Goal: Task Accomplishment & Management: Manage account settings

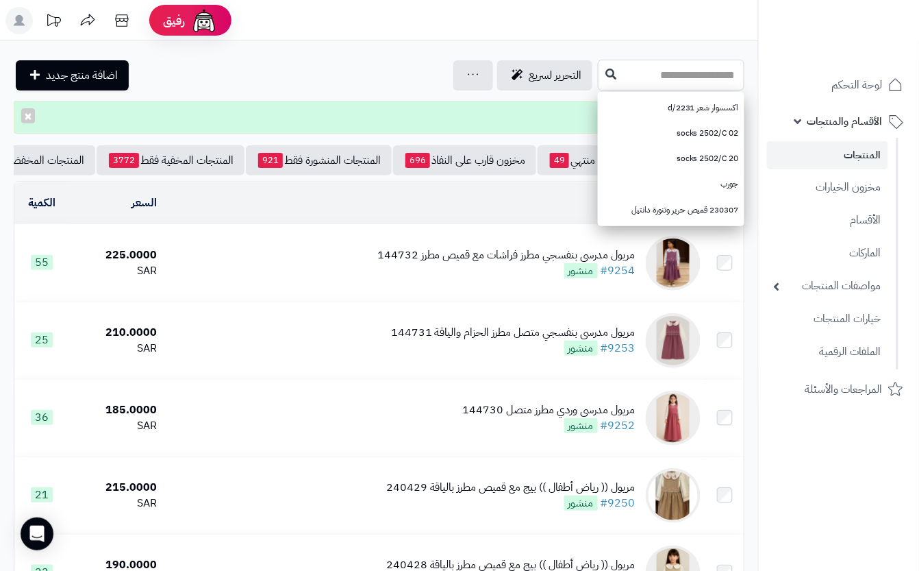
click at [642, 77] on input "text" at bounding box center [671, 75] width 147 height 31
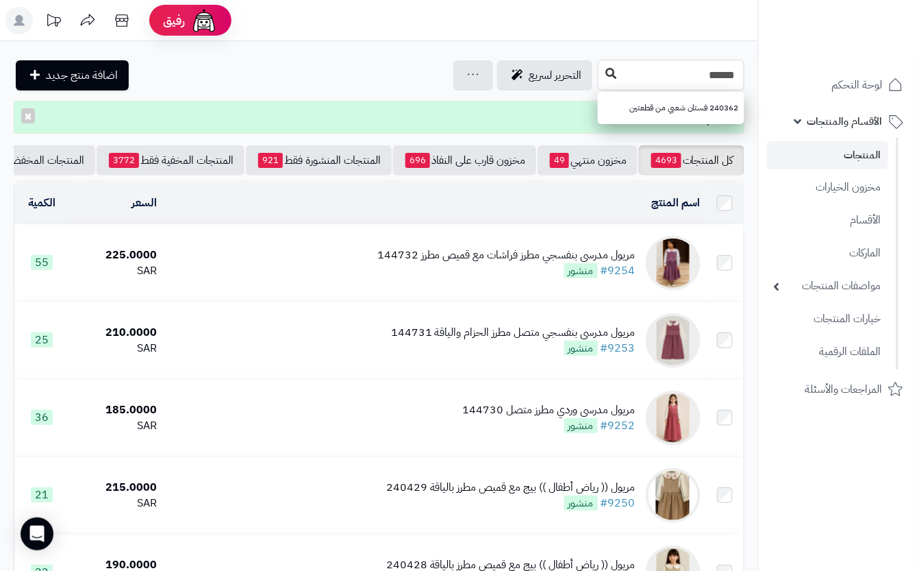
type input "******"
click at [605, 77] on icon at bounding box center [610, 73] width 11 height 11
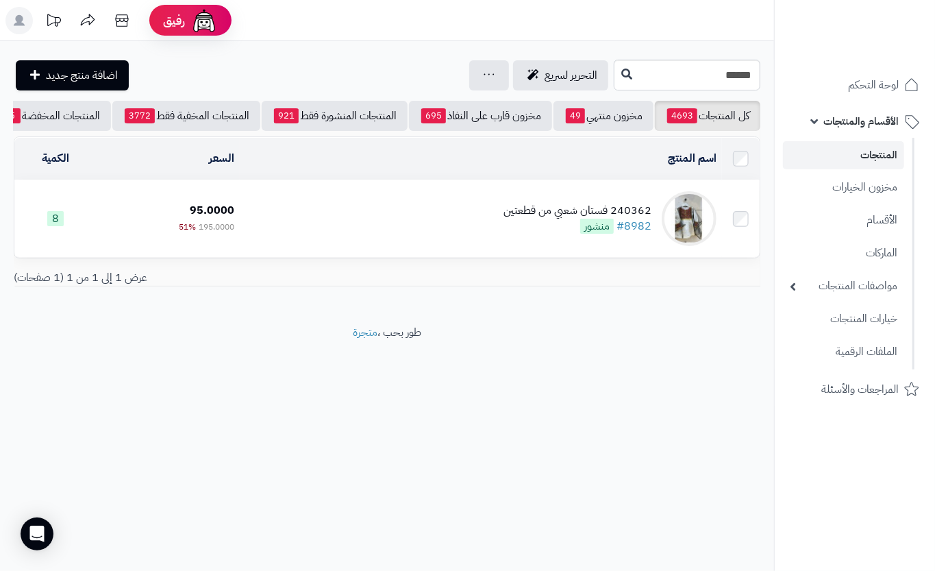
click at [551, 216] on div "240362 فستان شعبي من قطعتين" at bounding box center [577, 211] width 148 height 16
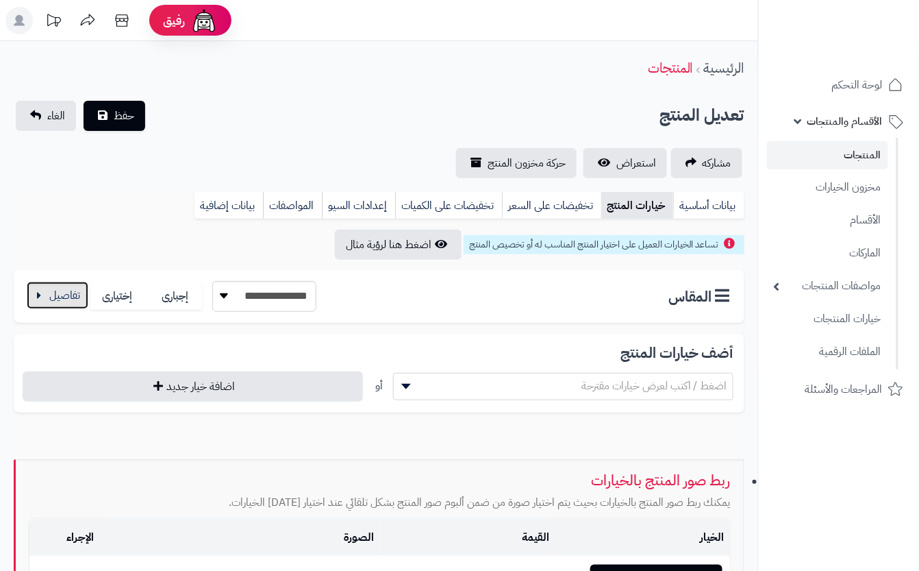
click at [67, 297] on button "button" at bounding box center [58, 294] width 62 height 27
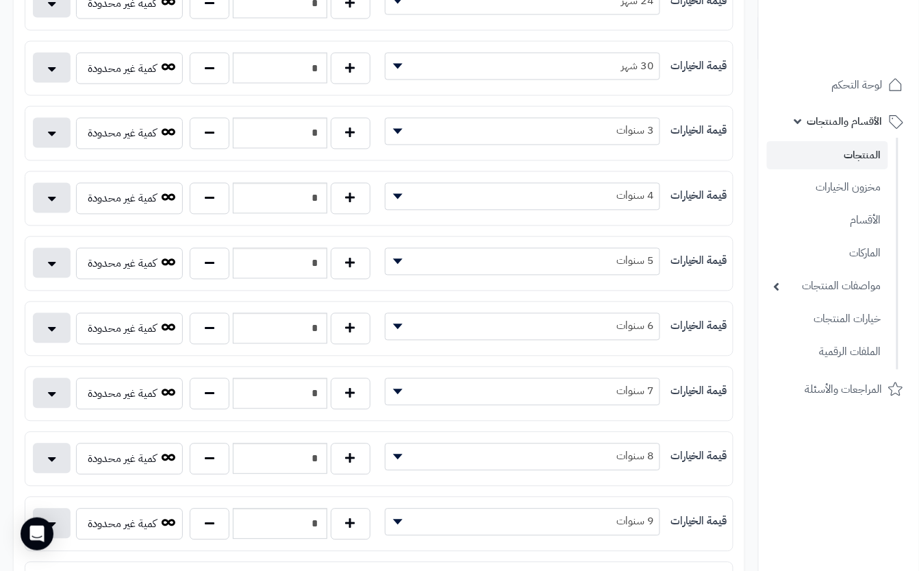
scroll to position [639, 0]
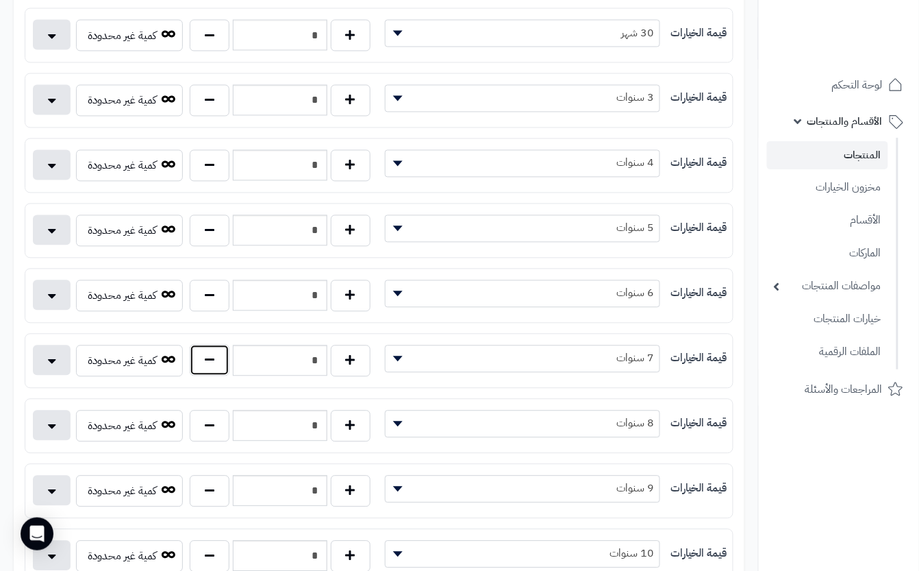
click at [212, 368] on button "button" at bounding box center [210, 360] width 40 height 32
type input "*"
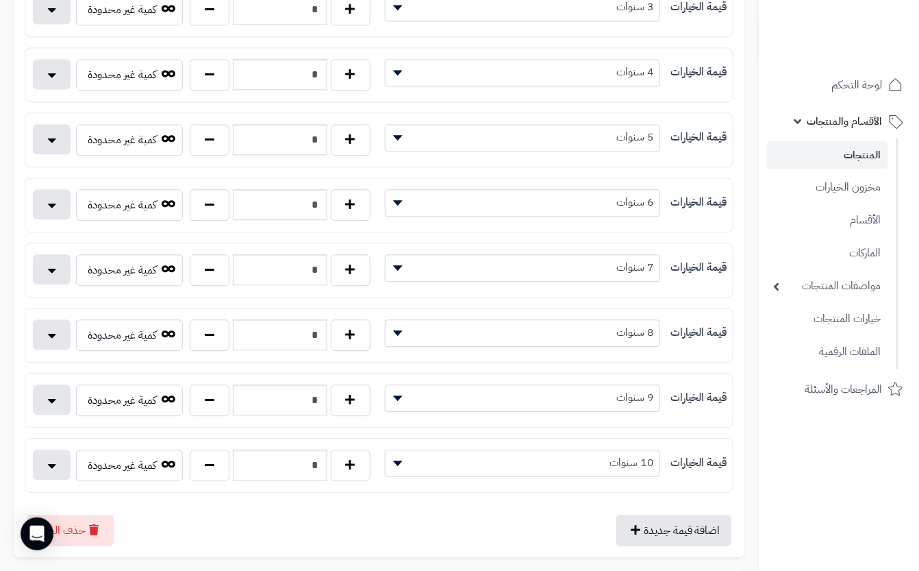
scroll to position [822, 0]
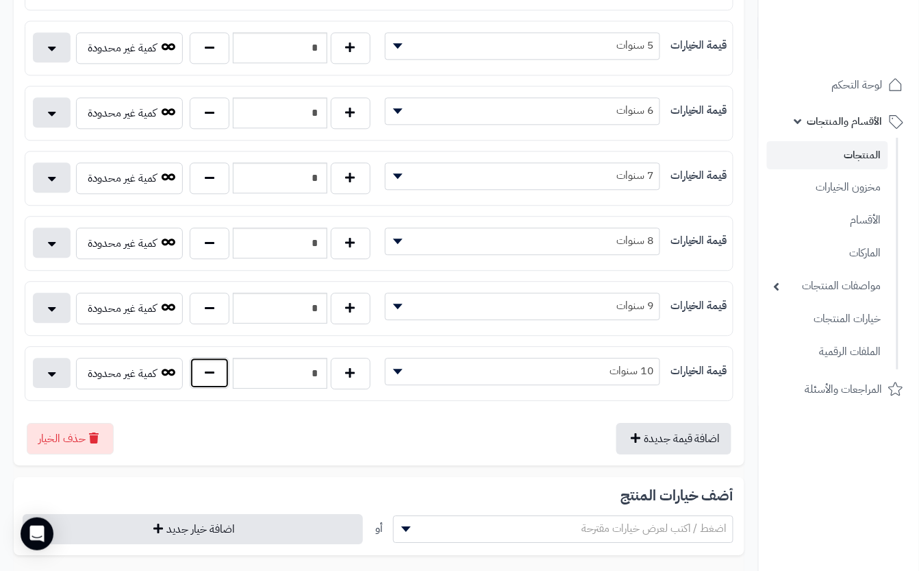
click at [212, 388] on button "button" at bounding box center [210, 373] width 40 height 32
type input "*"
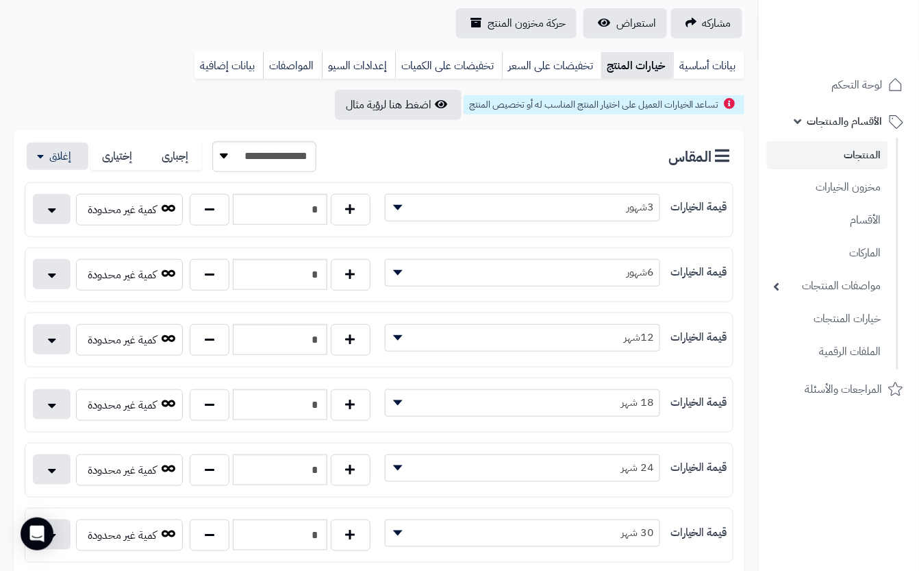
scroll to position [0, 0]
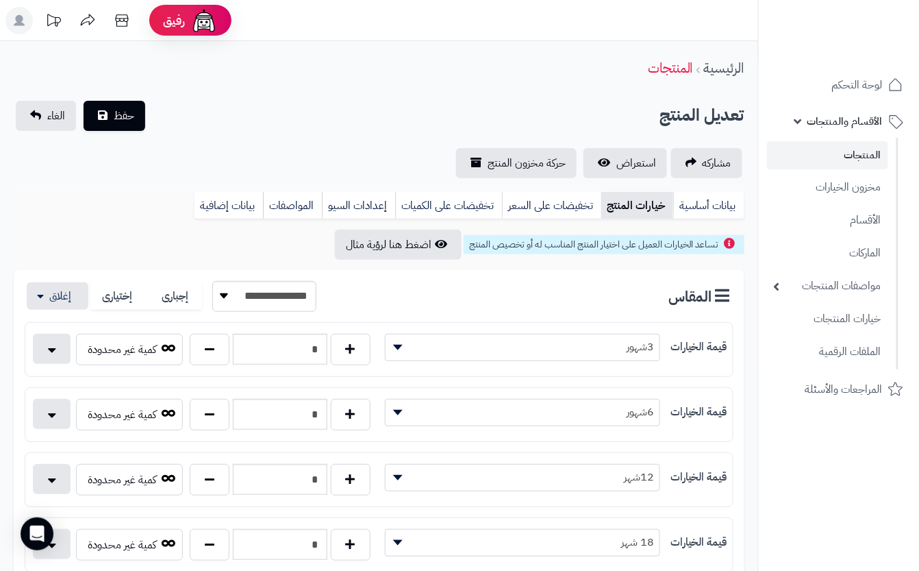
click at [290, 146] on div "**********" at bounding box center [379, 139] width 758 height 77
click at [149, 116] on div "تعديل المنتج حفظ الغاء" at bounding box center [379, 116] width 731 height 30
click at [124, 121] on span "حفظ" at bounding box center [124, 115] width 21 height 16
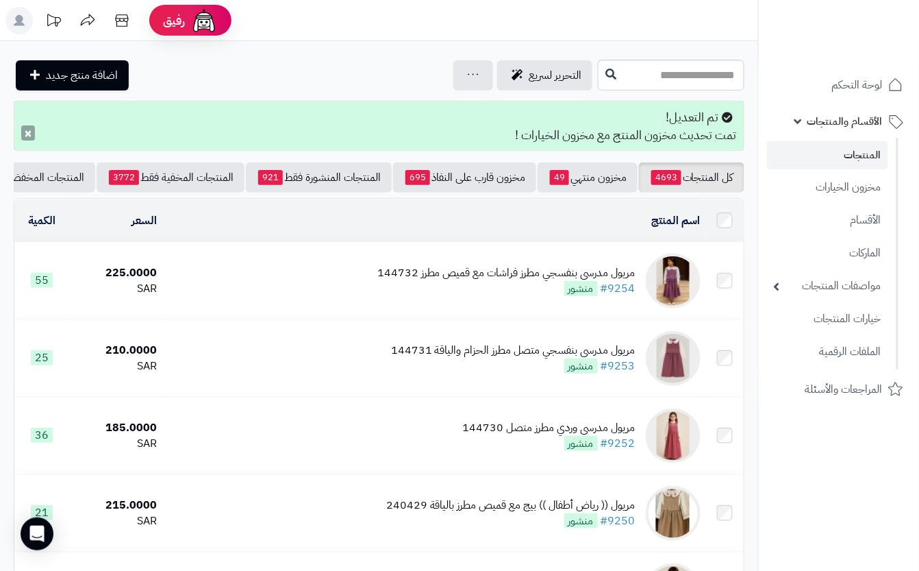
click at [31, 135] on button "×" at bounding box center [28, 132] width 14 height 15
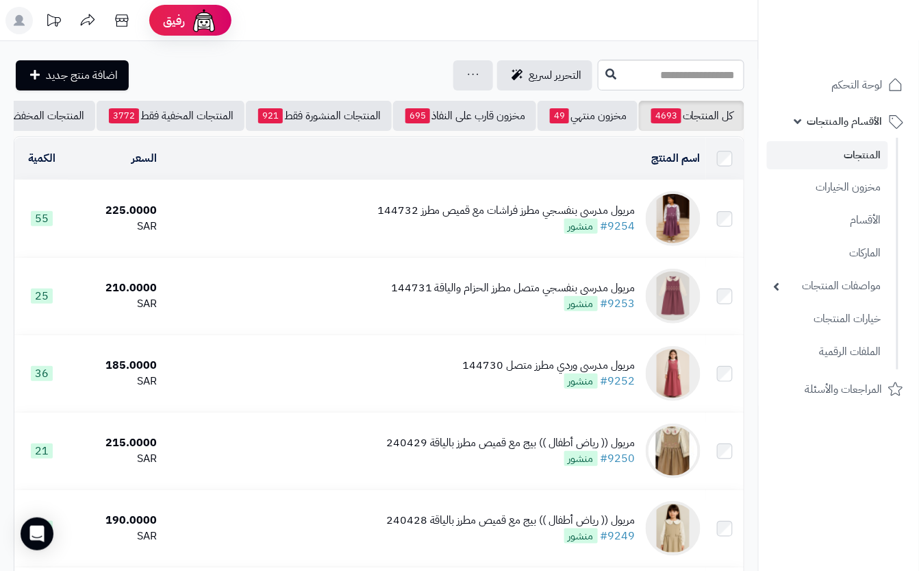
drag, startPoint x: 675, startPoint y: 90, endPoint x: 705, endPoint y: 1, distance: 94.2
click at [642, 72] on input "text" at bounding box center [671, 75] width 147 height 31
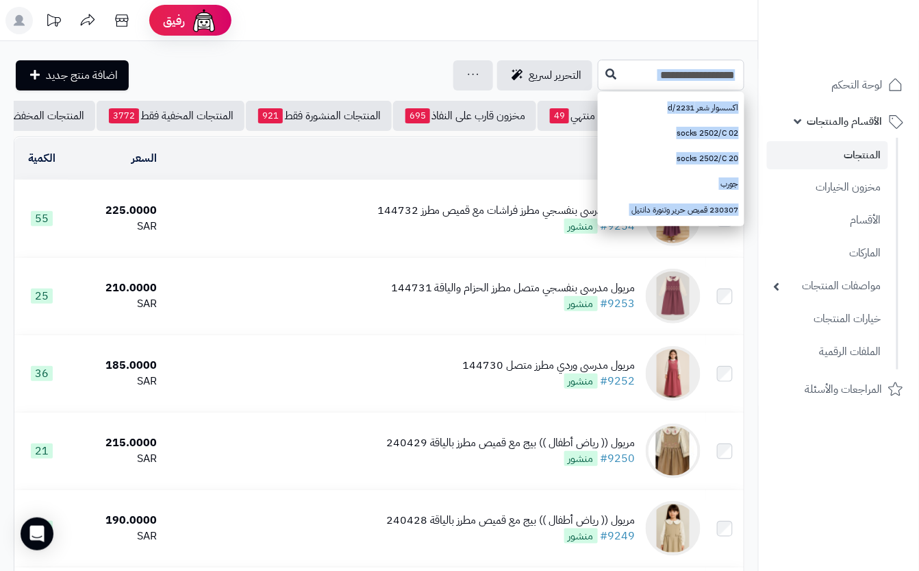
click at [647, 67] on input "text" at bounding box center [671, 75] width 147 height 31
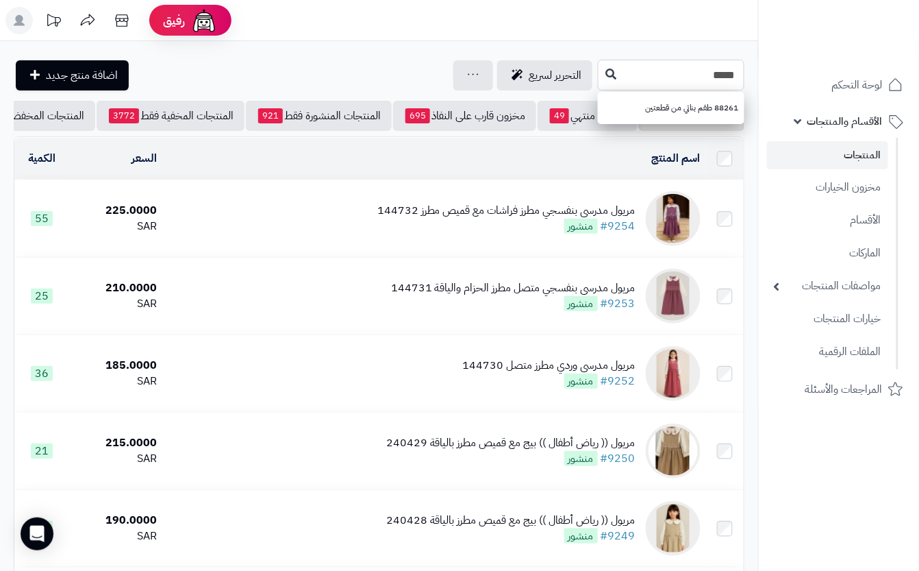
click at [652, 64] on input "*****" at bounding box center [671, 75] width 147 height 31
click at [647, 69] on input "*****" at bounding box center [671, 75] width 147 height 31
type input "*****"
click at [601, 86] on button at bounding box center [611, 74] width 21 height 26
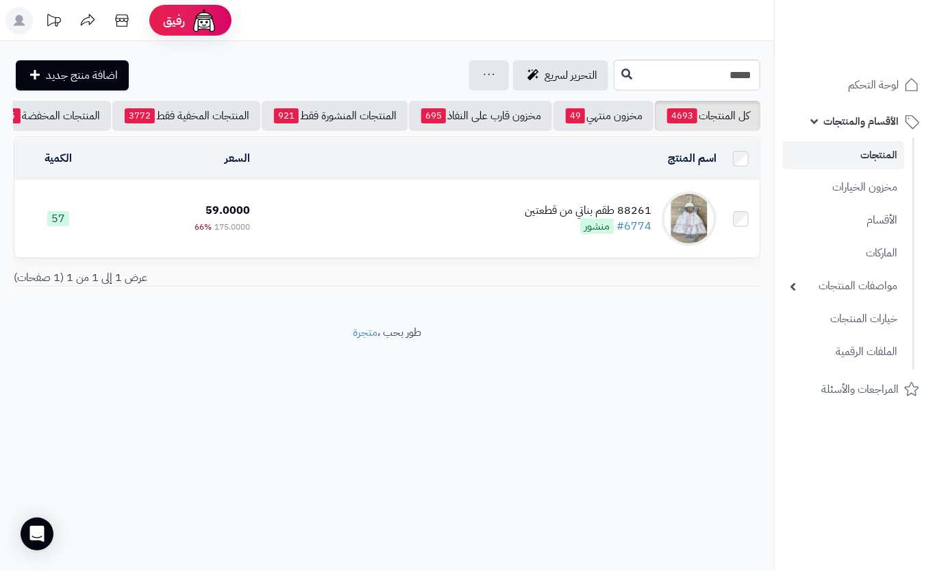
click at [397, 256] on td "88261 طقم بناتي من قطعتين #6774 منشور" at bounding box center [488, 218] width 466 height 77
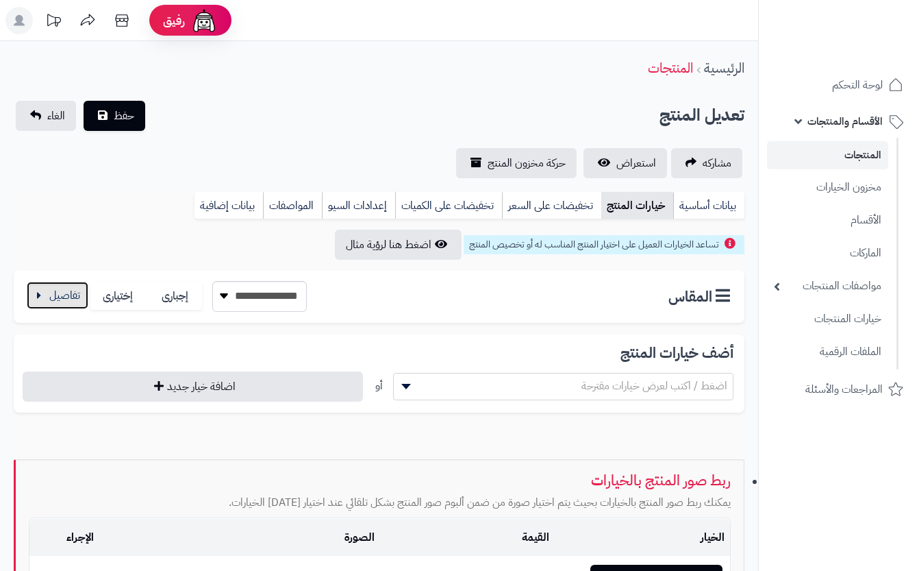
click at [64, 302] on button "button" at bounding box center [58, 294] width 62 height 27
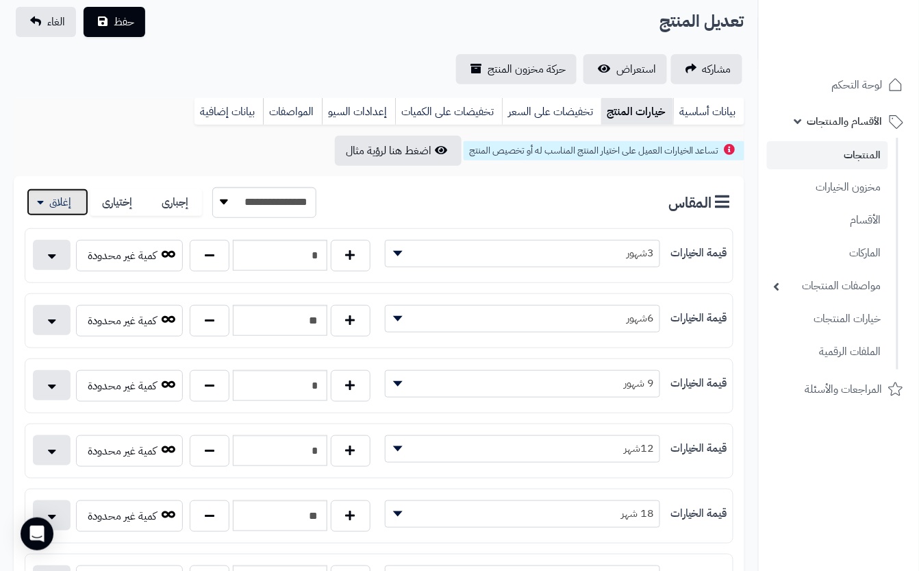
scroll to position [91, 0]
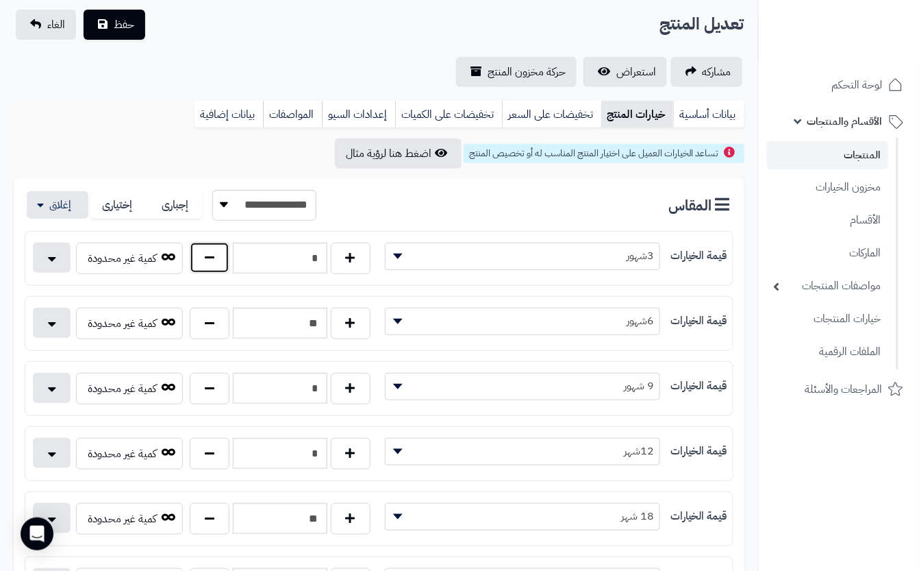
click at [205, 262] on button "button" at bounding box center [210, 258] width 40 height 32
type input "*"
click at [245, 58] on div "مشاركه استعراض حركة مخزون المنتج" at bounding box center [379, 72] width 731 height 30
click at [136, 25] on button "حفظ" at bounding box center [115, 24] width 62 height 30
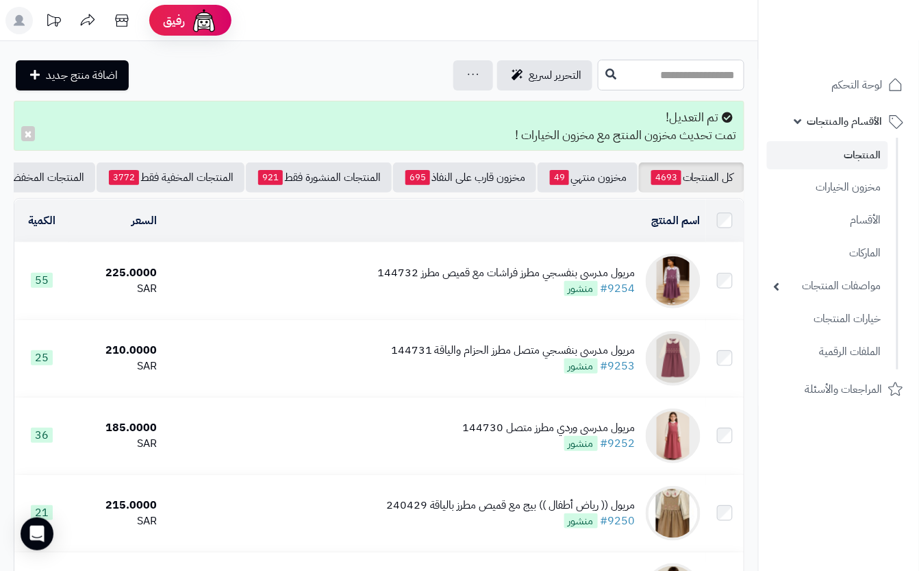
click at [641, 75] on input "text" at bounding box center [671, 75] width 147 height 31
click at [598, 78] on input "text" at bounding box center [671, 75] width 147 height 31
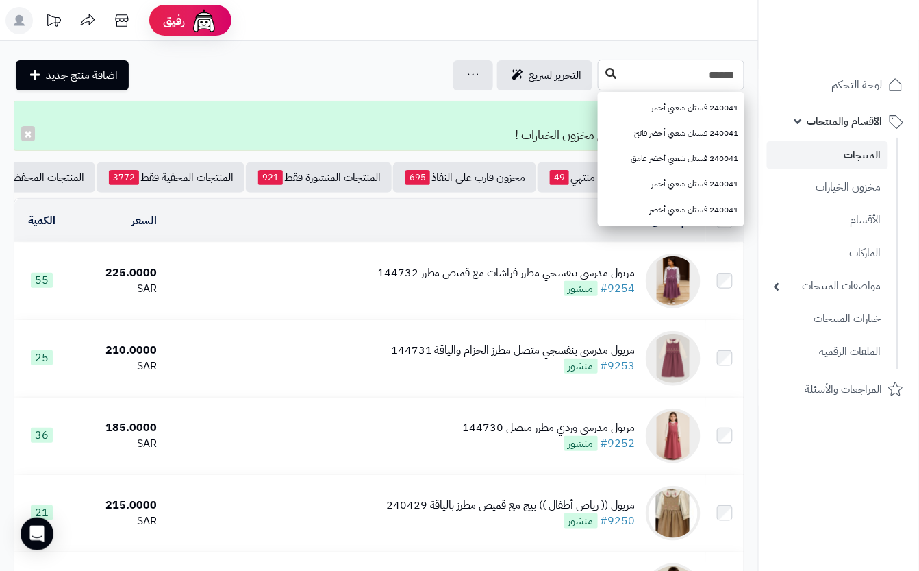
type input "******"
click at [605, 77] on icon at bounding box center [610, 73] width 11 height 11
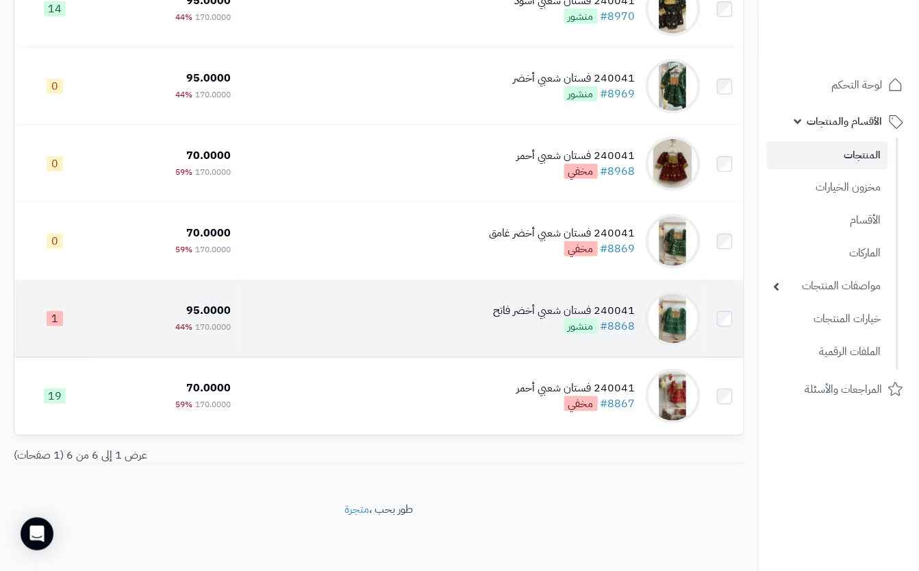
scroll to position [225, 0]
click at [329, 340] on td "240041 فستان شعبي أخضر فاتح #8868 منشور" at bounding box center [471, 318] width 470 height 77
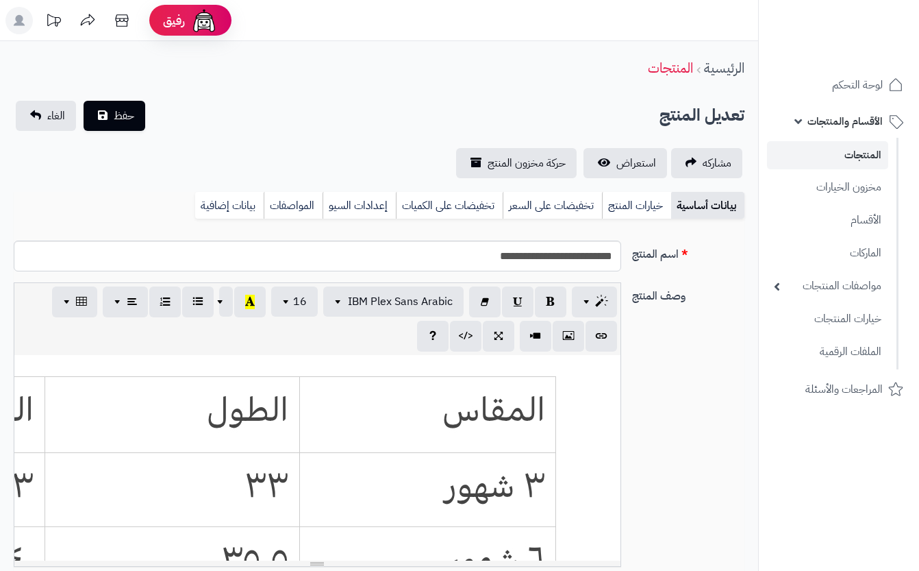
click at [620, 203] on link "خيارات المنتج" at bounding box center [636, 205] width 69 height 27
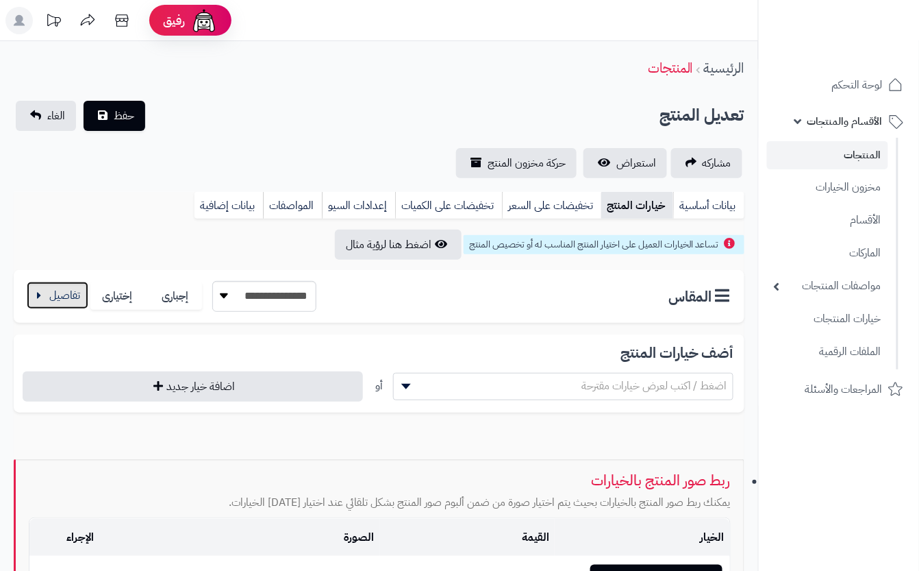
click at [74, 293] on button "button" at bounding box center [58, 294] width 62 height 27
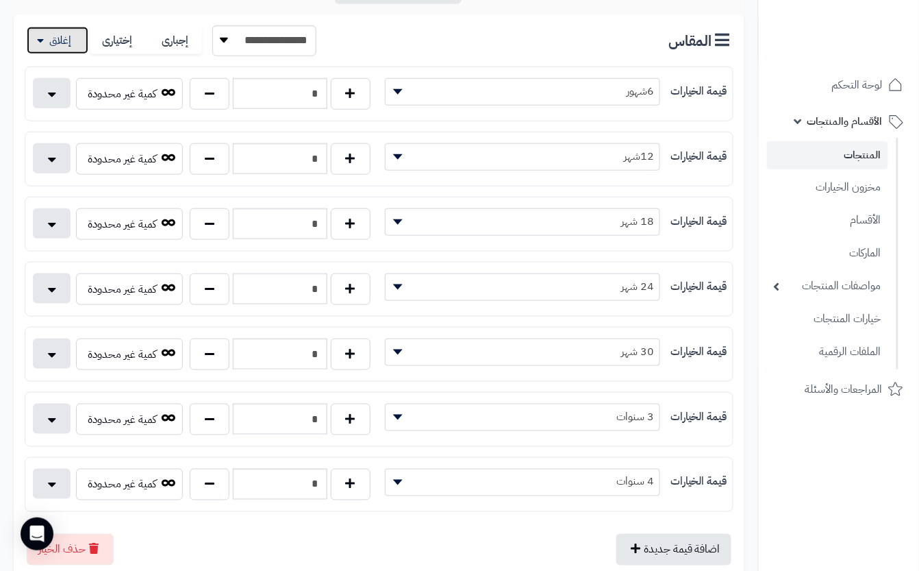
scroll to position [274, 0]
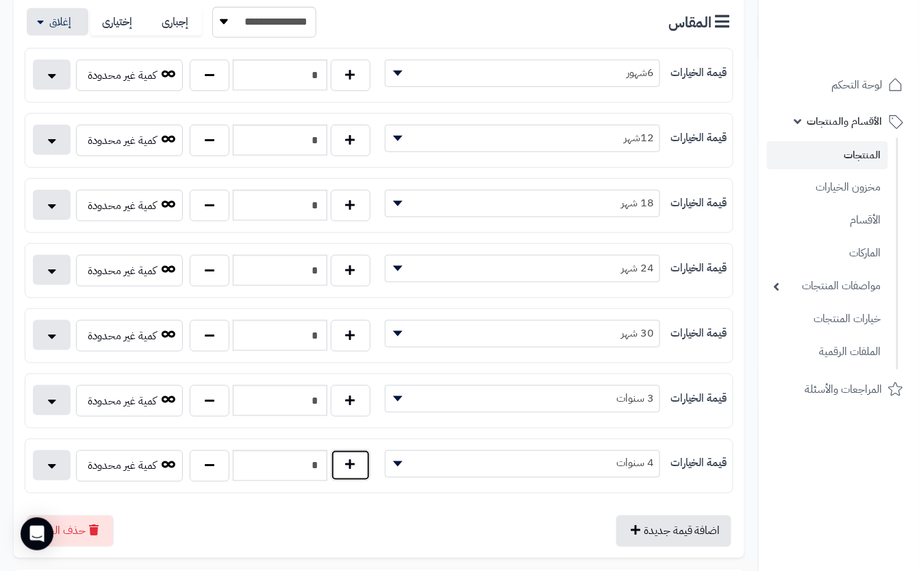
click at [364, 463] on button "button" at bounding box center [351, 465] width 40 height 32
type input "*"
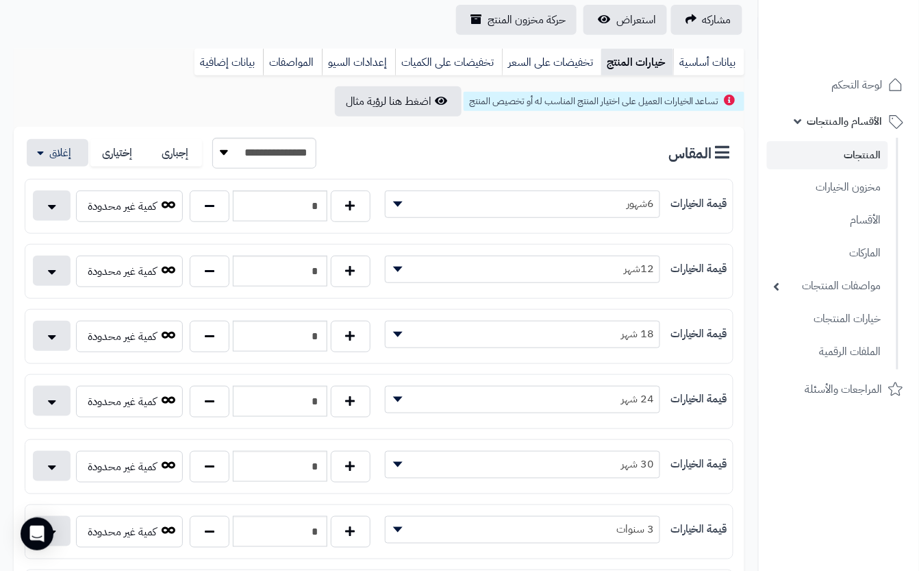
scroll to position [0, 0]
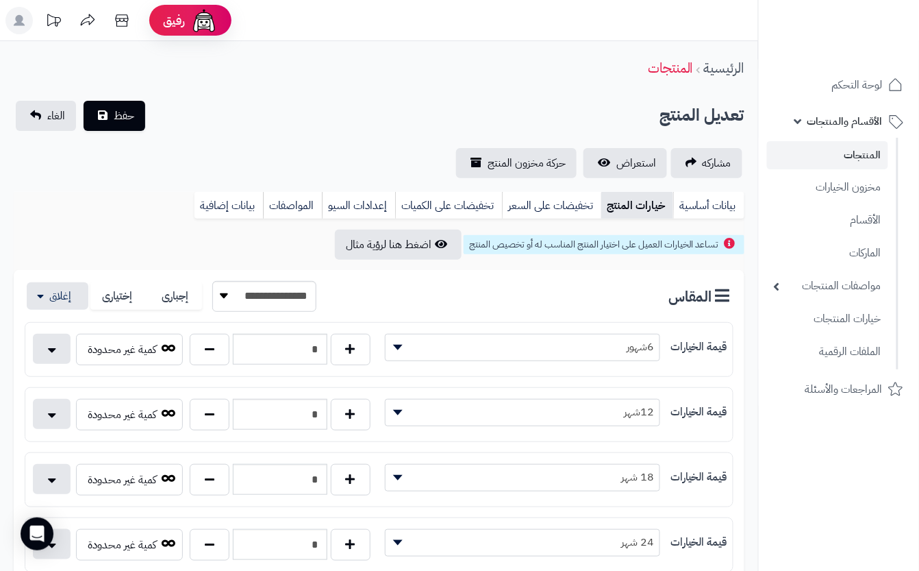
click at [277, 130] on div "**********" at bounding box center [379, 139] width 758 height 77
click at [118, 118] on span "حفظ" at bounding box center [124, 115] width 21 height 16
